Goal: Book appointment/travel/reservation

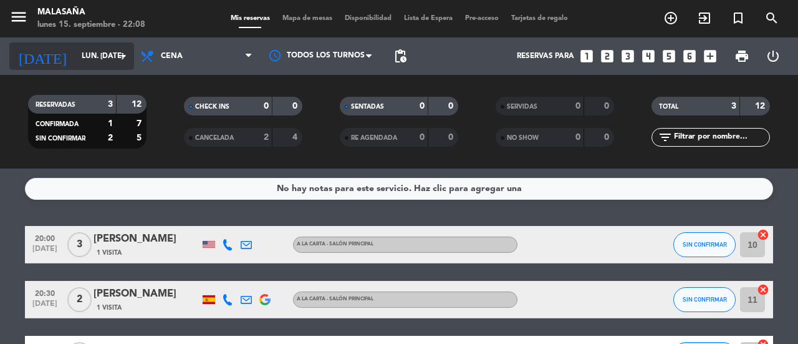
click at [129, 51] on icon "arrow_drop_down" at bounding box center [123, 56] width 15 height 15
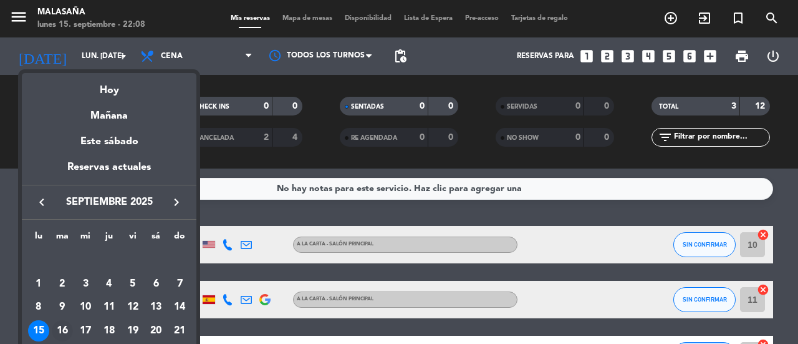
click at [61, 325] on div "16" at bounding box center [62, 330] width 21 height 21
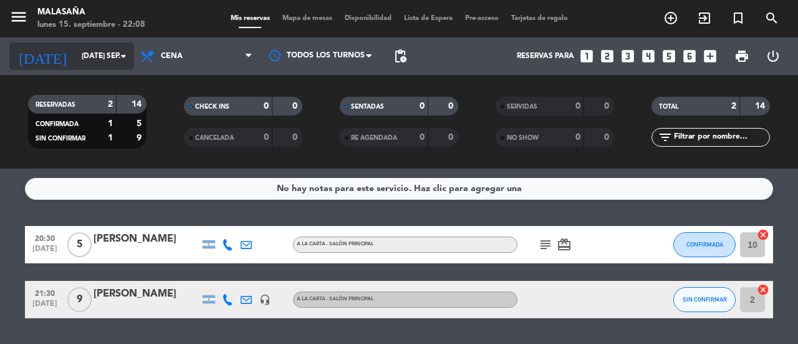
click at [130, 57] on icon "arrow_drop_down" at bounding box center [123, 56] width 15 height 15
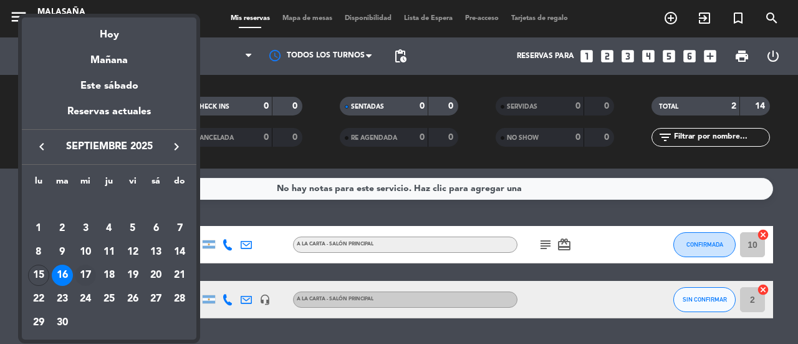
click at [86, 271] on div "17" at bounding box center [85, 274] width 21 height 21
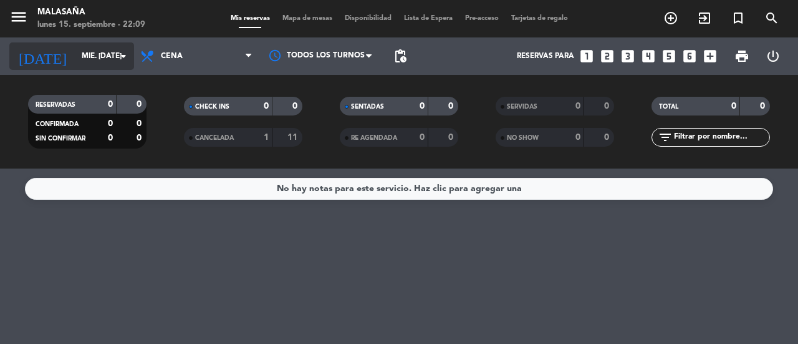
click at [123, 66] on input "mié. [DATE]" at bounding box center [124, 56] width 99 height 21
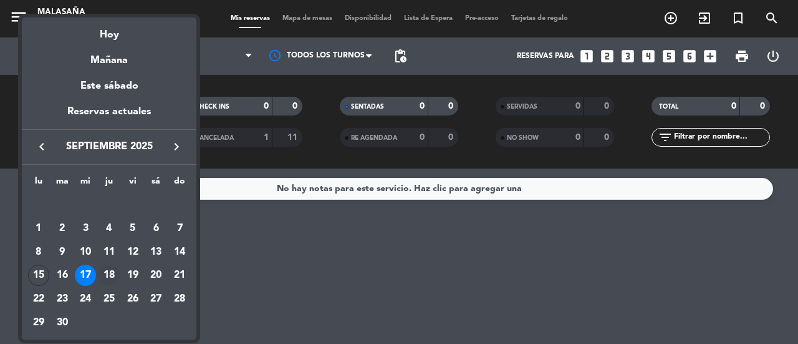
click at [110, 277] on div "18" at bounding box center [109, 274] width 21 height 21
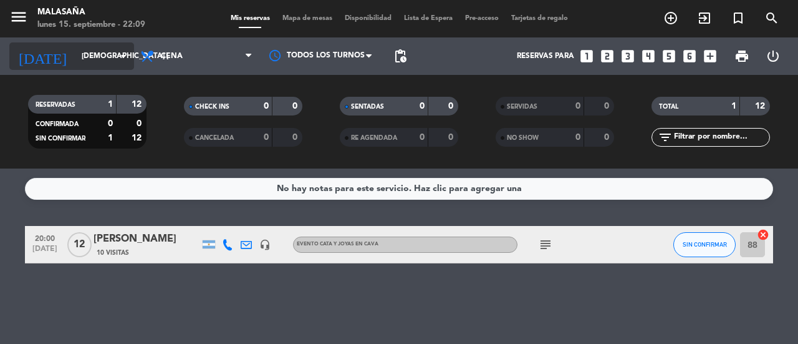
click at [123, 55] on icon "arrow_drop_down" at bounding box center [123, 56] width 15 height 15
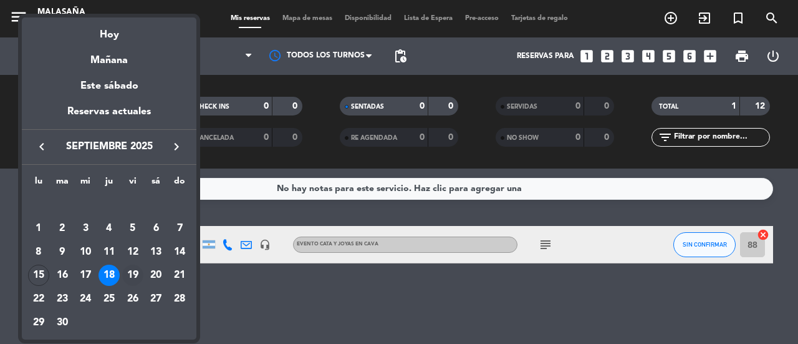
click at [135, 274] on div "19" at bounding box center [132, 274] width 21 height 21
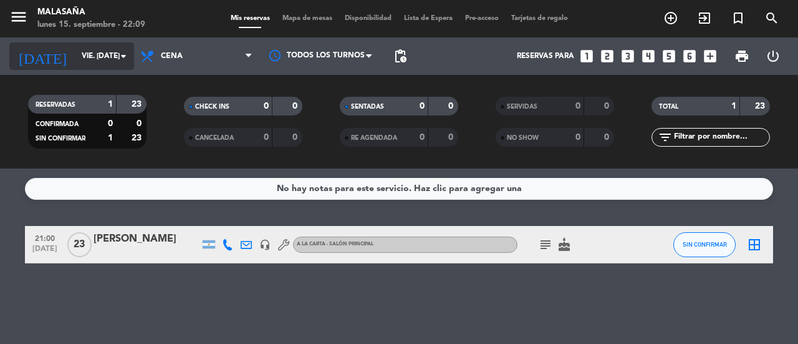
click at [126, 56] on icon "arrow_drop_down" at bounding box center [123, 56] width 15 height 15
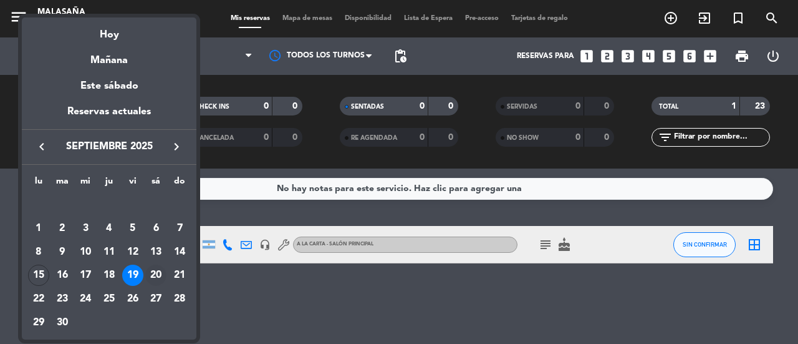
click at [157, 276] on div "20" at bounding box center [155, 274] width 21 height 21
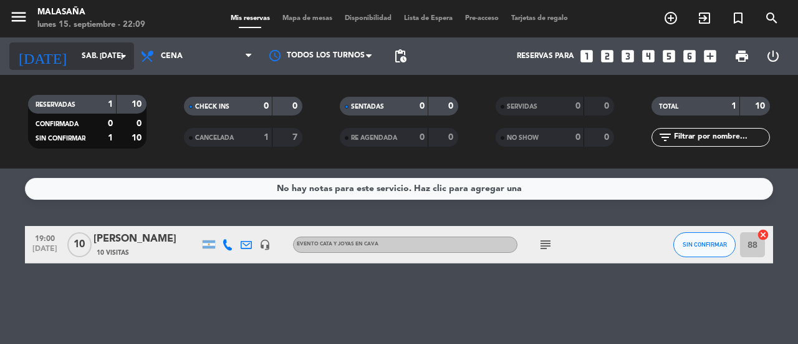
click at [124, 57] on icon "arrow_drop_down" at bounding box center [123, 56] width 15 height 15
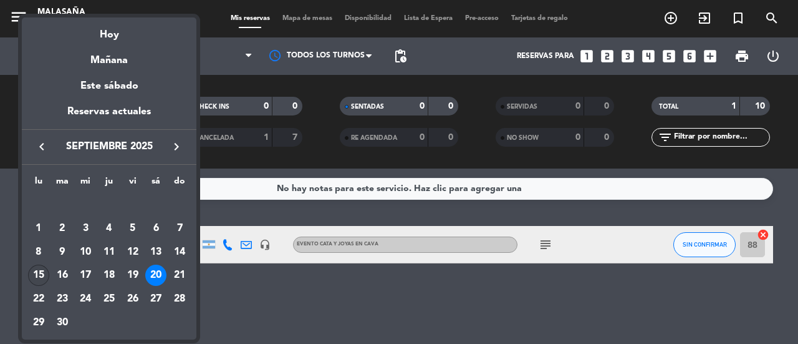
click at [40, 272] on div "15" at bounding box center [38, 274] width 21 height 21
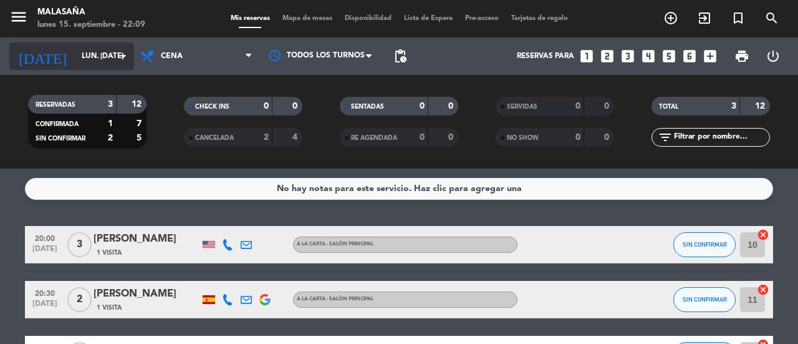
click at [122, 50] on icon "arrow_drop_down" at bounding box center [123, 56] width 15 height 15
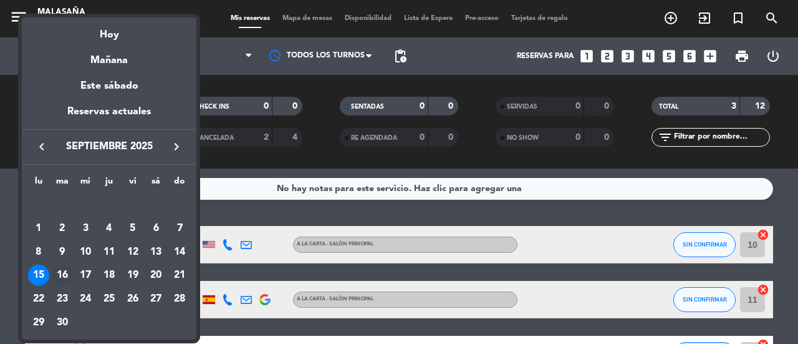
click at [64, 279] on div "16" at bounding box center [62, 274] width 21 height 21
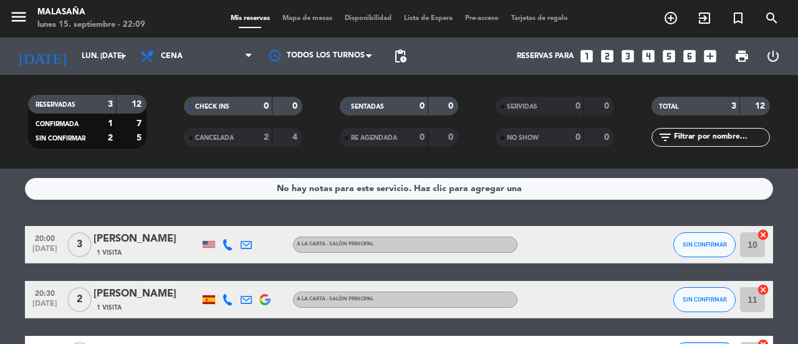
type input "[DATE] sep."
